Goal: Information Seeking & Learning: Learn about a topic

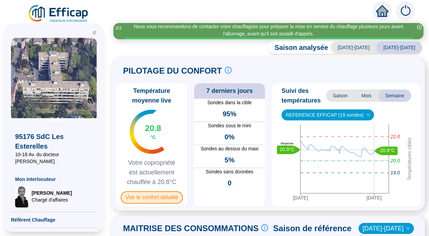
click at [153, 202] on span "Voir le confort détaillé" at bounding box center [152, 197] width 62 height 12
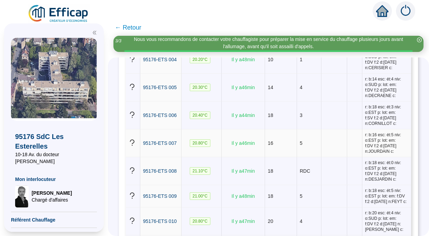
scroll to position [228, 0]
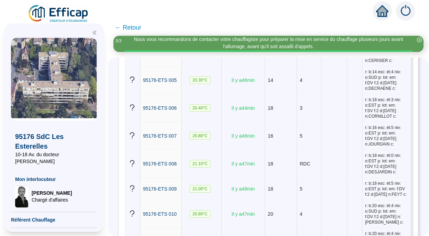
click at [127, 26] on span "← Retour" at bounding box center [128, 28] width 26 height 10
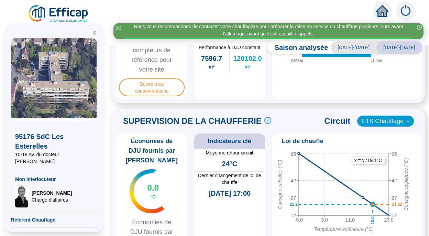
scroll to position [309, 0]
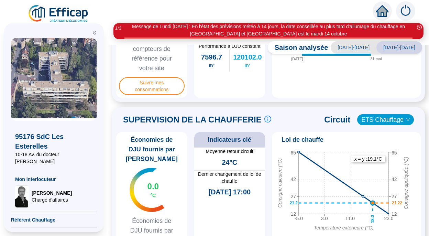
click at [174, 125] on span "SUPERVISION DE LA CHAUFFERIE" at bounding box center [192, 119] width 138 height 11
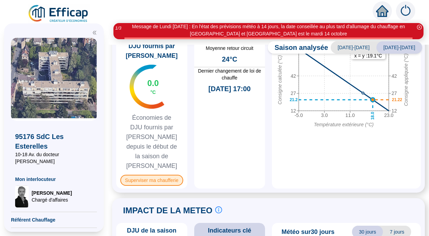
click at [154, 175] on span "Superviser ma chaufferie" at bounding box center [151, 180] width 63 height 11
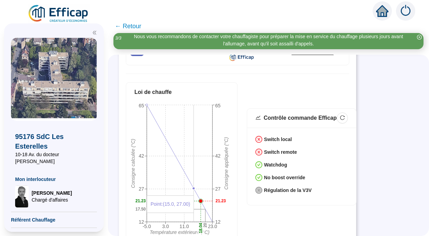
scroll to position [144, 0]
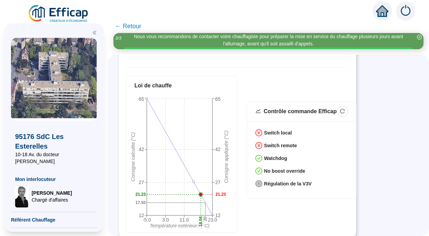
click at [319, 200] on div "Contrôle commande Efficap Switch local Switch remote Watchdog No boost override…" at bounding box center [298, 154] width 102 height 105
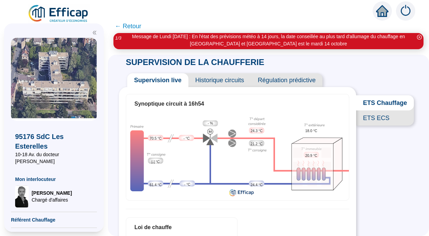
scroll to position [0, 0]
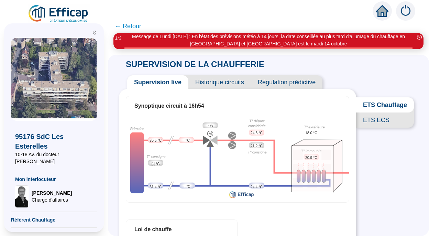
click at [132, 26] on span "← Retour" at bounding box center [128, 26] width 26 height 10
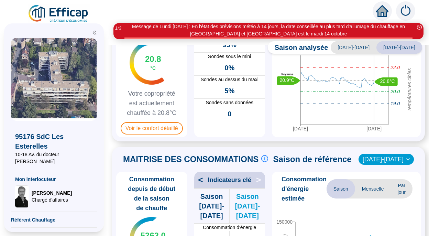
scroll to position [69, 0]
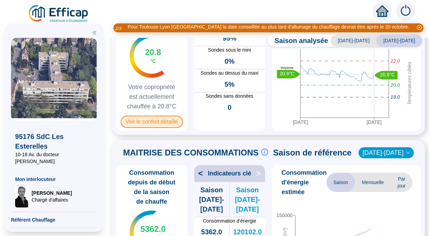
click at [155, 124] on span "Voir le confort détaillé" at bounding box center [152, 121] width 62 height 12
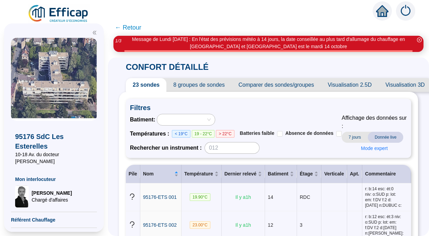
click at [214, 80] on span "8 groupes de sondes" at bounding box center [198, 85] width 65 height 14
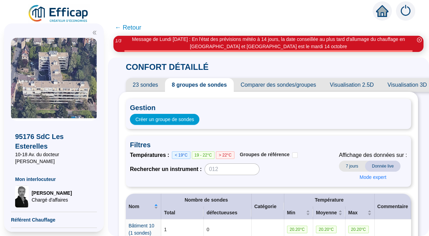
click at [288, 88] on span "Comparer des sondes/groupes" at bounding box center [278, 85] width 89 height 14
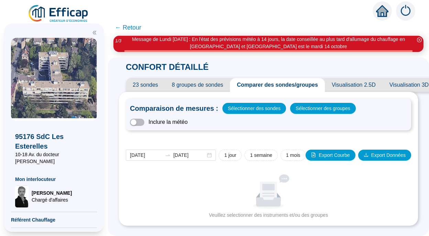
click at [350, 85] on span "Visualisation 2.5D" at bounding box center [354, 85] width 58 height 14
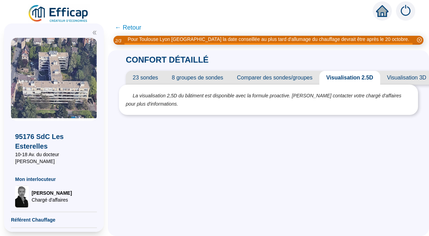
click at [404, 80] on span "Visualisation 3D" at bounding box center [406, 78] width 53 height 14
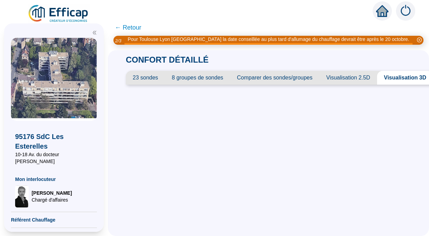
click at [148, 76] on span "23 sondes" at bounding box center [145, 78] width 39 height 14
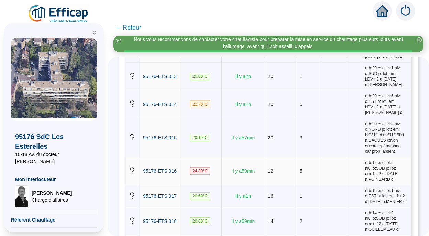
scroll to position [434, 0]
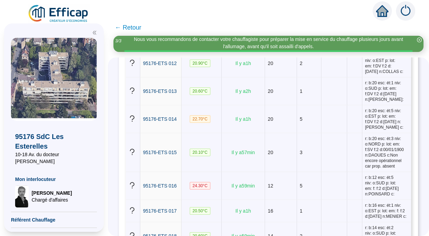
click at [129, 27] on span "← Retour" at bounding box center [128, 28] width 26 height 10
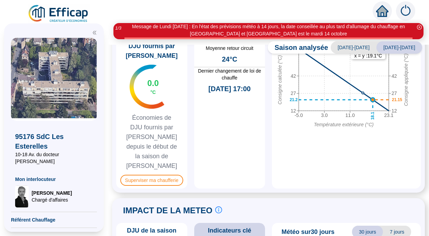
scroll to position [378, 0]
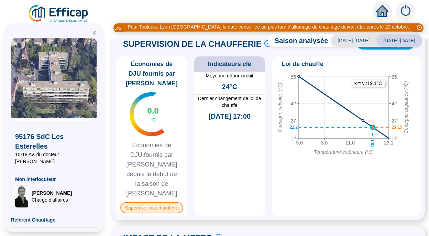
click at [175, 202] on span "Superviser ma chaufferie" at bounding box center [151, 207] width 63 height 11
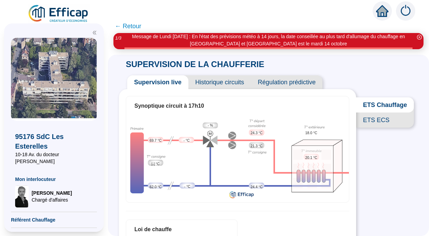
click at [213, 133] on img at bounding box center [237, 157] width 223 height 85
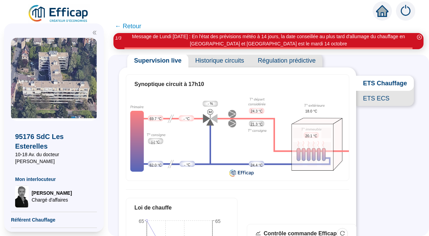
scroll to position [6, 0]
